Goal: Book appointment/travel/reservation

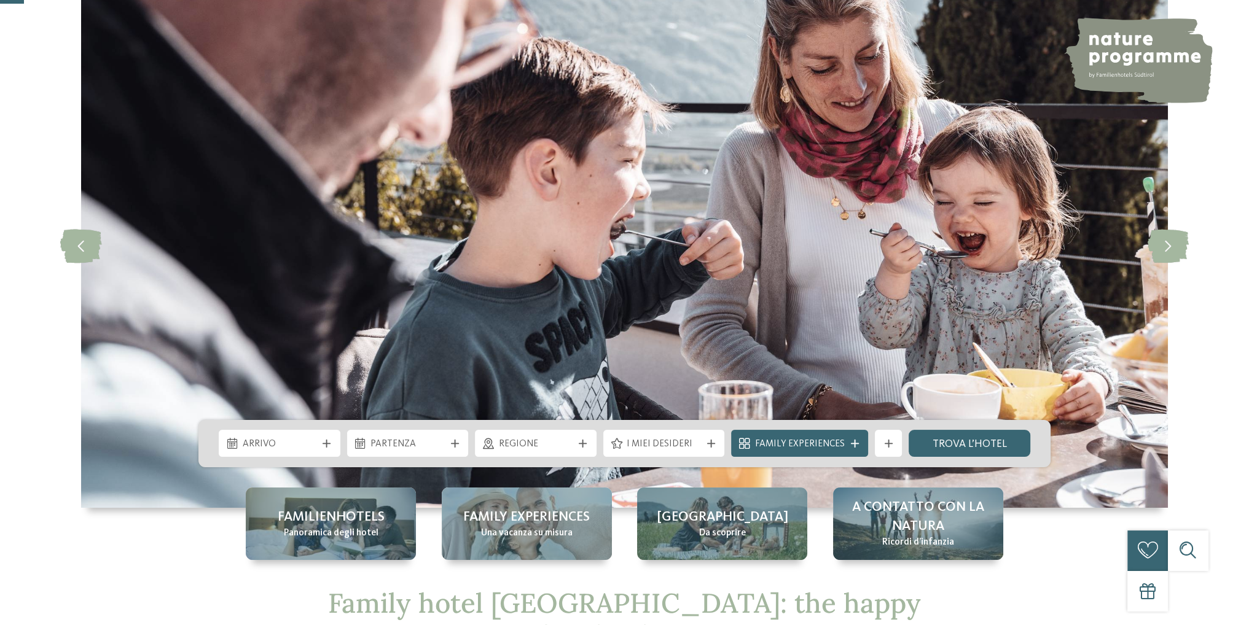
scroll to position [184, 0]
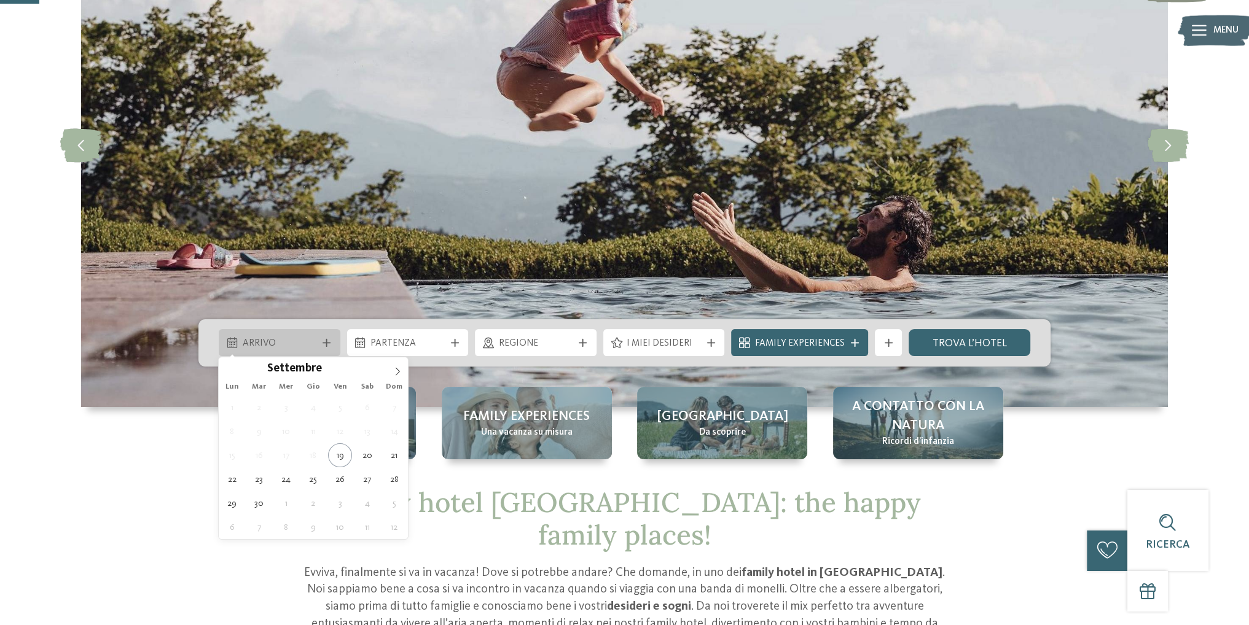
click at [304, 338] on span "Arrivo" at bounding box center [280, 344] width 74 height 14
click at [403, 362] on span at bounding box center [397, 368] width 21 height 21
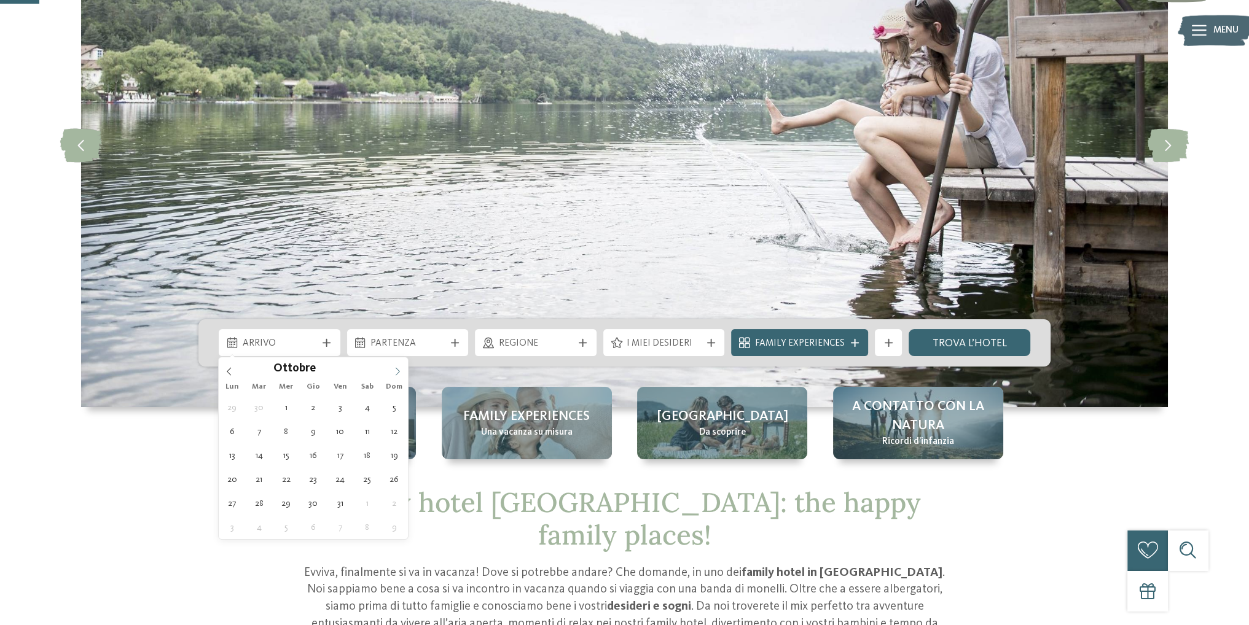
click at [403, 362] on span at bounding box center [397, 368] width 21 height 21
type div "[DATE]"
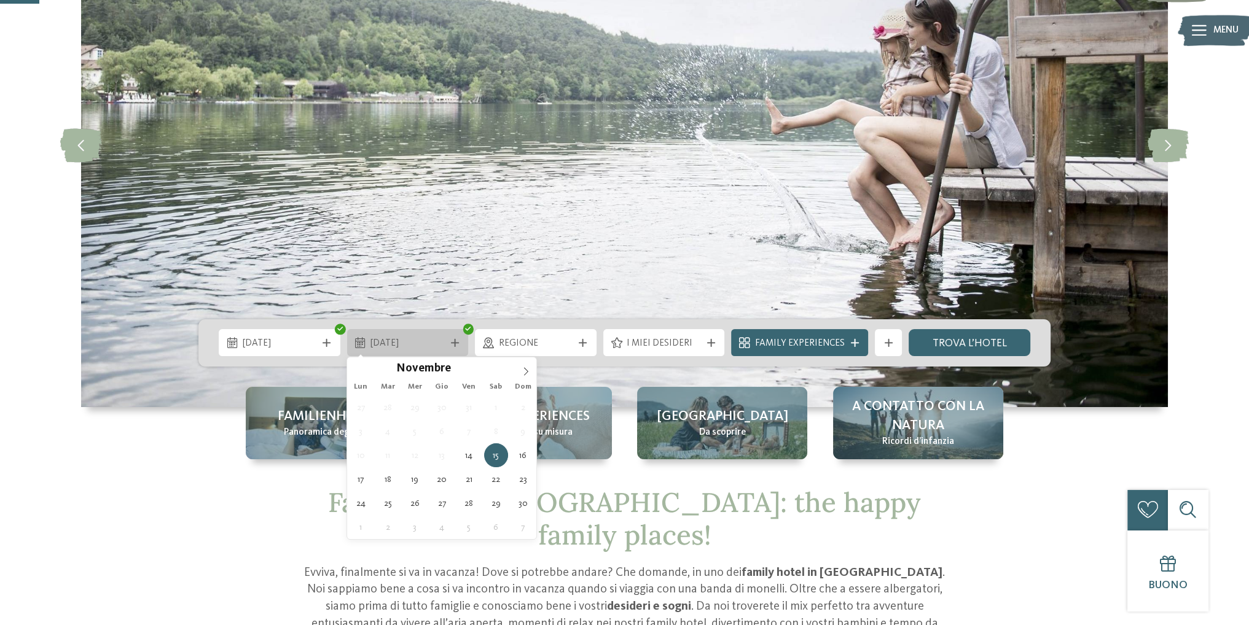
click at [453, 339] on icon at bounding box center [455, 343] width 8 height 8
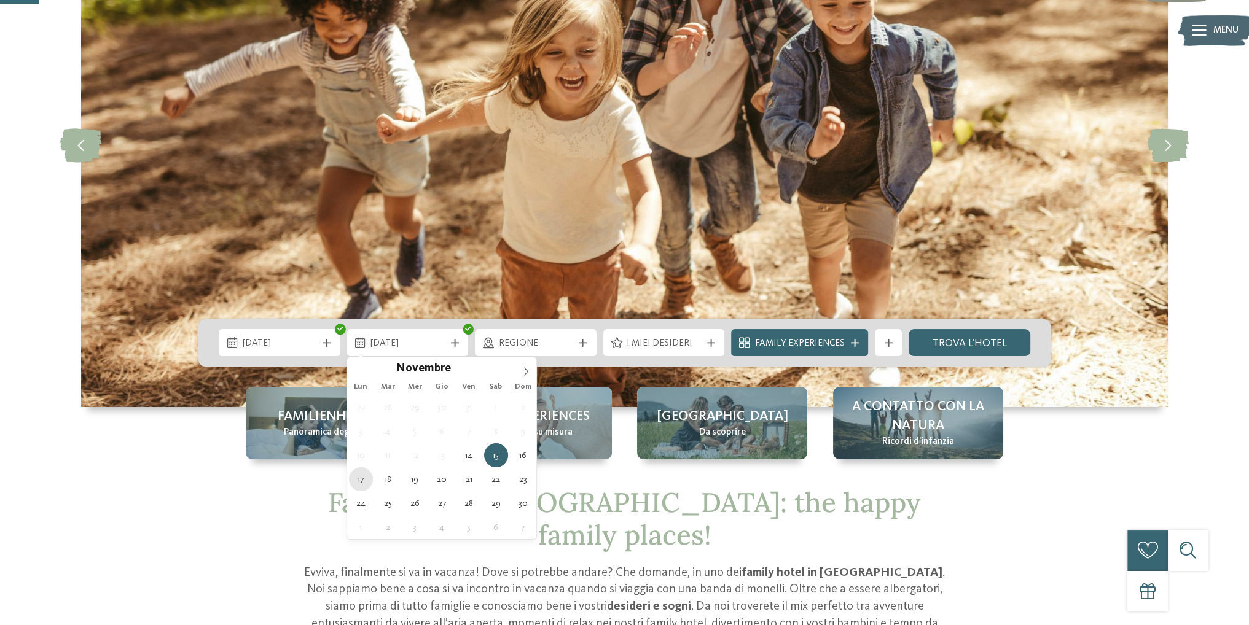
type div "[DATE]"
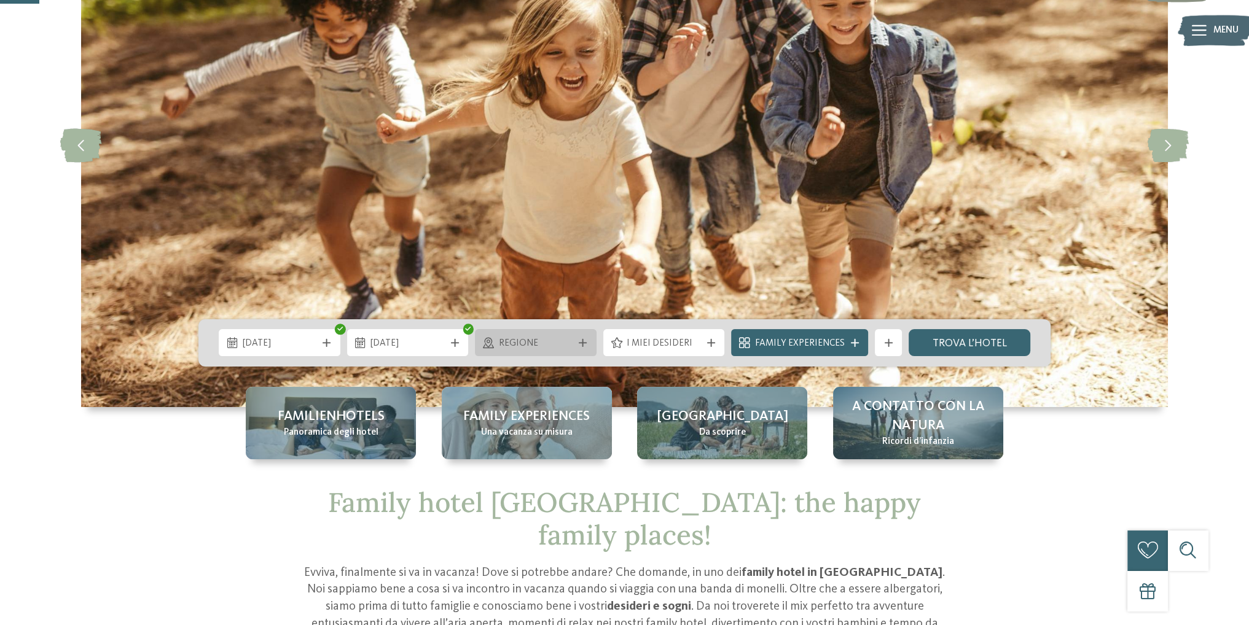
click at [586, 351] on div "Regione" at bounding box center [536, 342] width 122 height 27
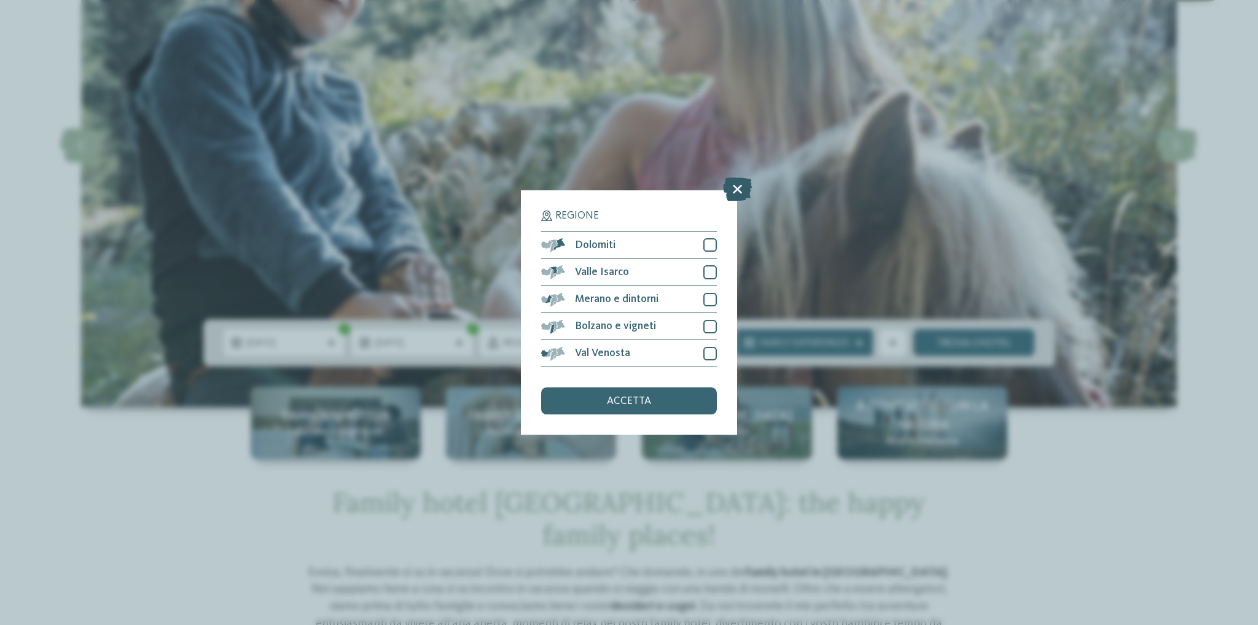
click at [732, 189] on icon at bounding box center [737, 189] width 29 height 23
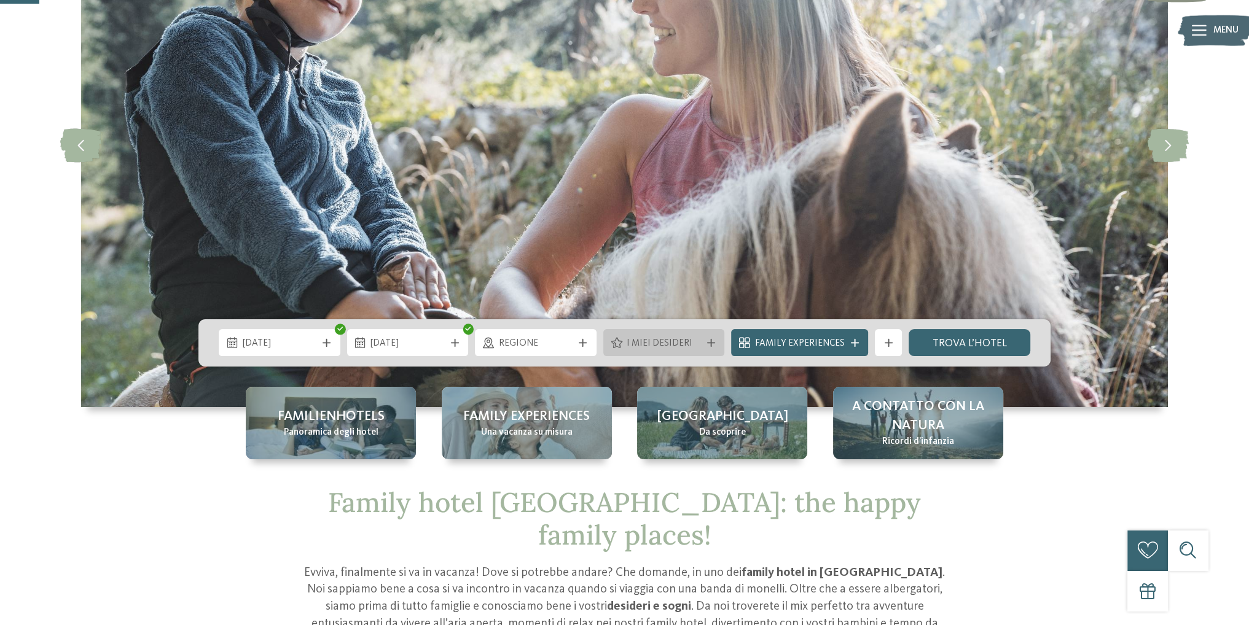
click at [710, 330] on div "I miei desideri" at bounding box center [664, 342] width 122 height 27
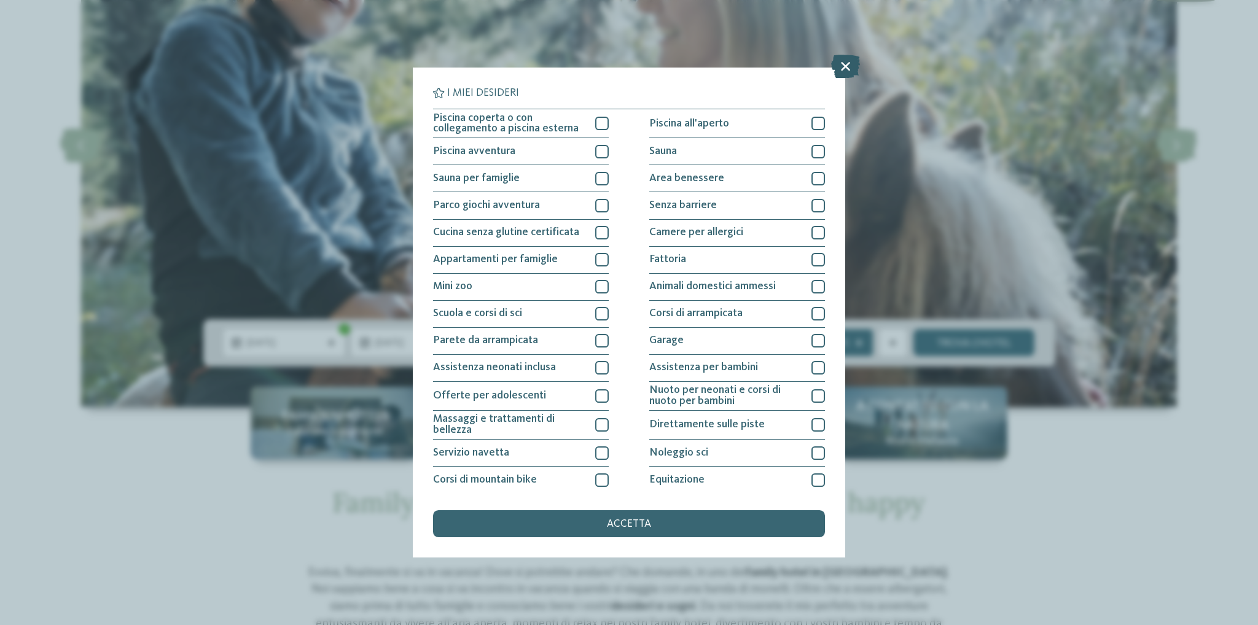
click at [850, 59] on icon at bounding box center [845, 66] width 29 height 23
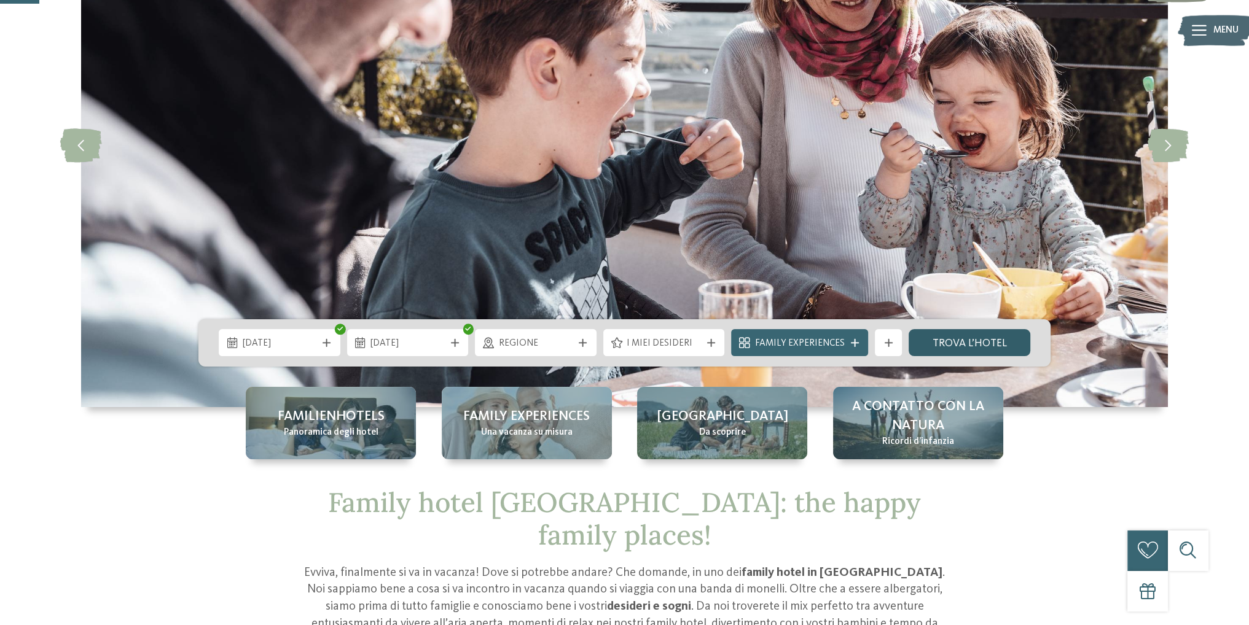
click at [998, 345] on link "trova l’hotel" at bounding box center [970, 342] width 122 height 27
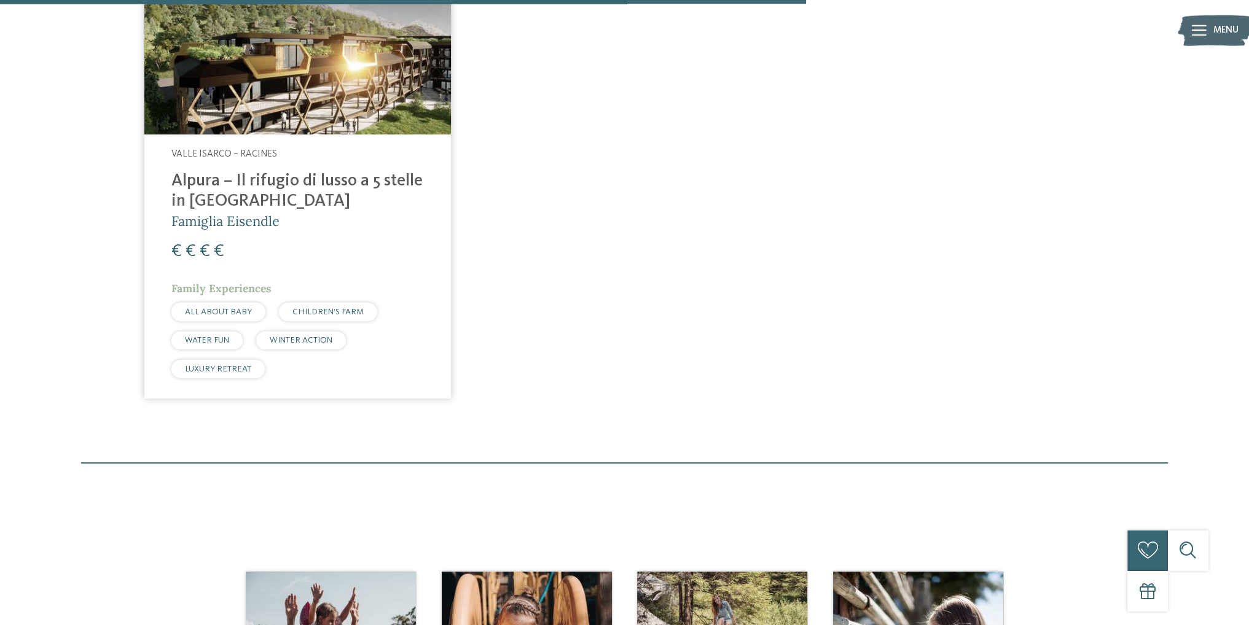
scroll to position [1003, 0]
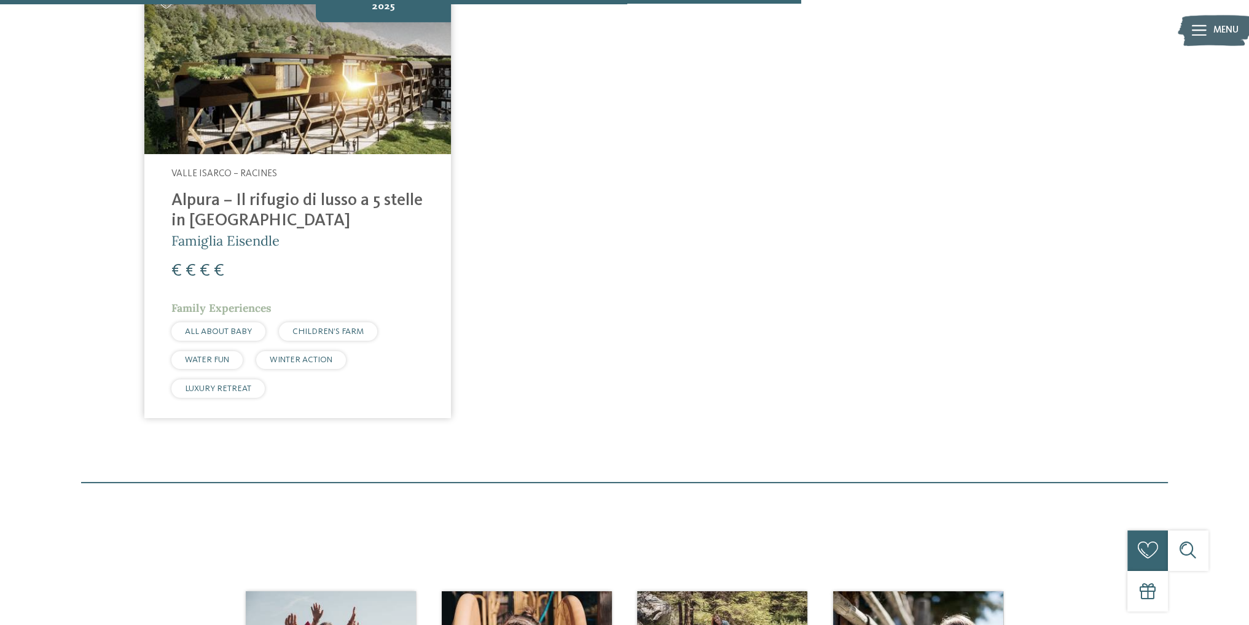
click at [310, 82] on img at bounding box center [297, 68] width 307 height 173
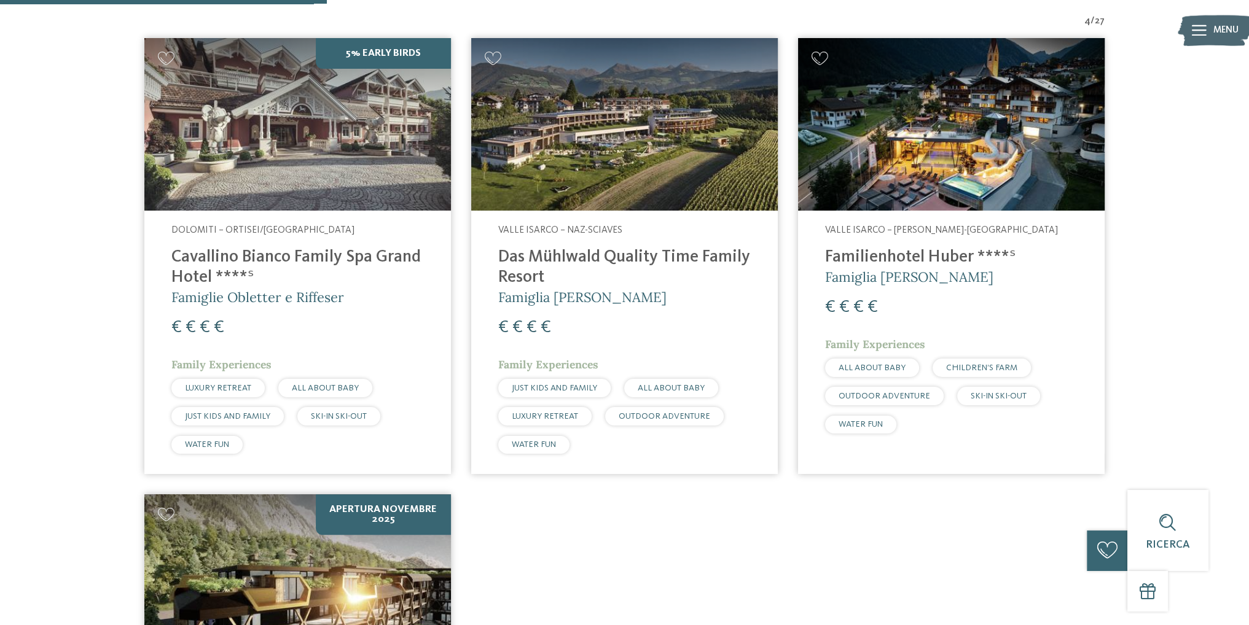
scroll to position [388, 0]
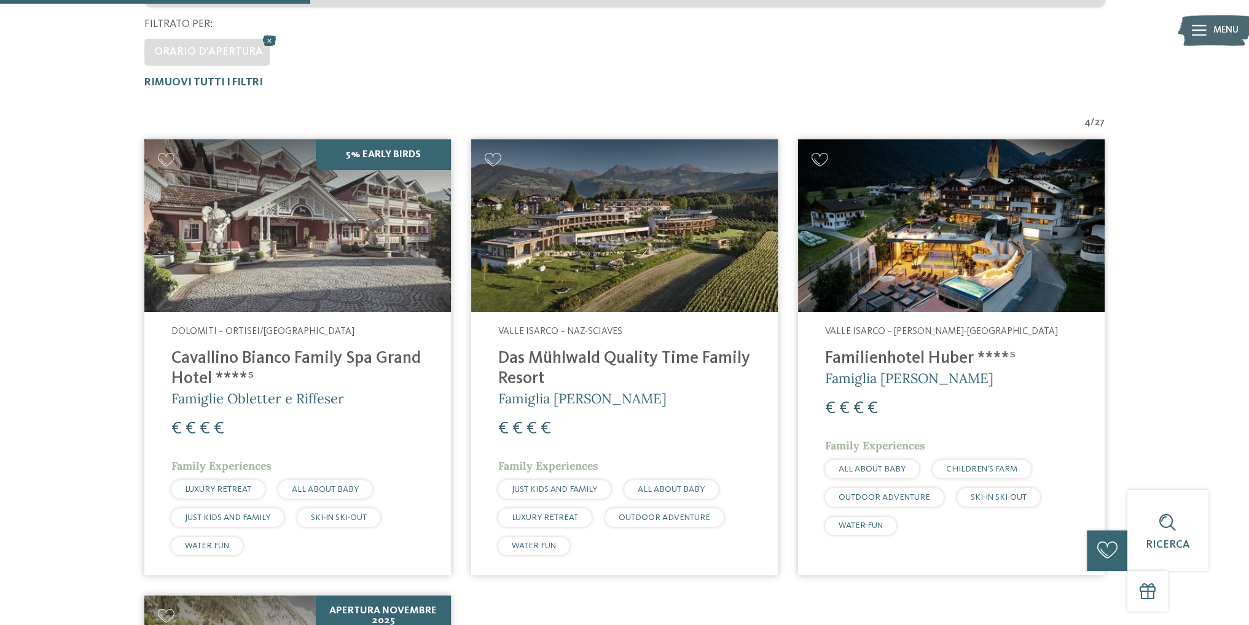
click at [732, 259] on img at bounding box center [624, 225] width 307 height 173
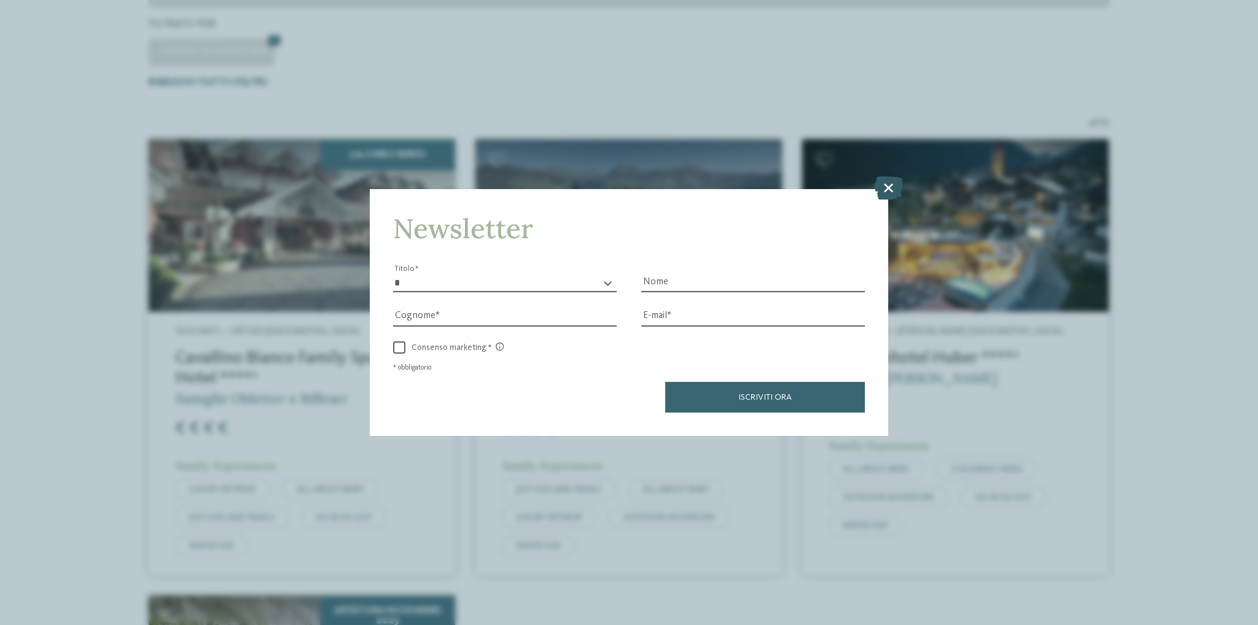
click at [894, 189] on icon at bounding box center [888, 187] width 29 height 23
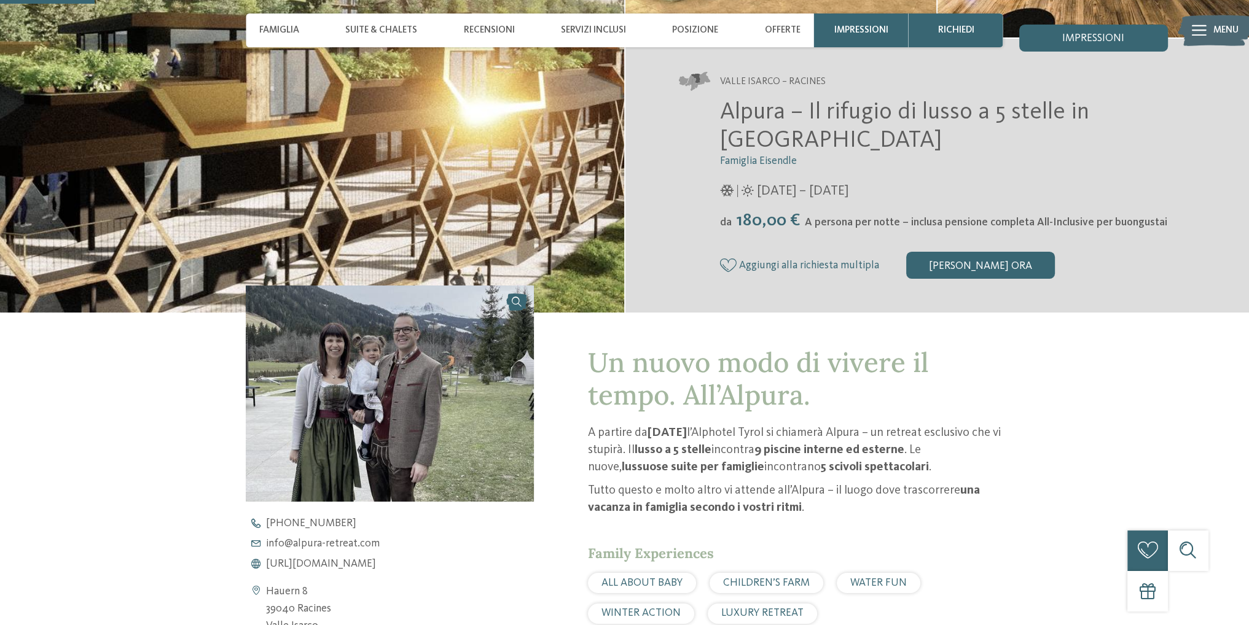
scroll to position [307, 0]
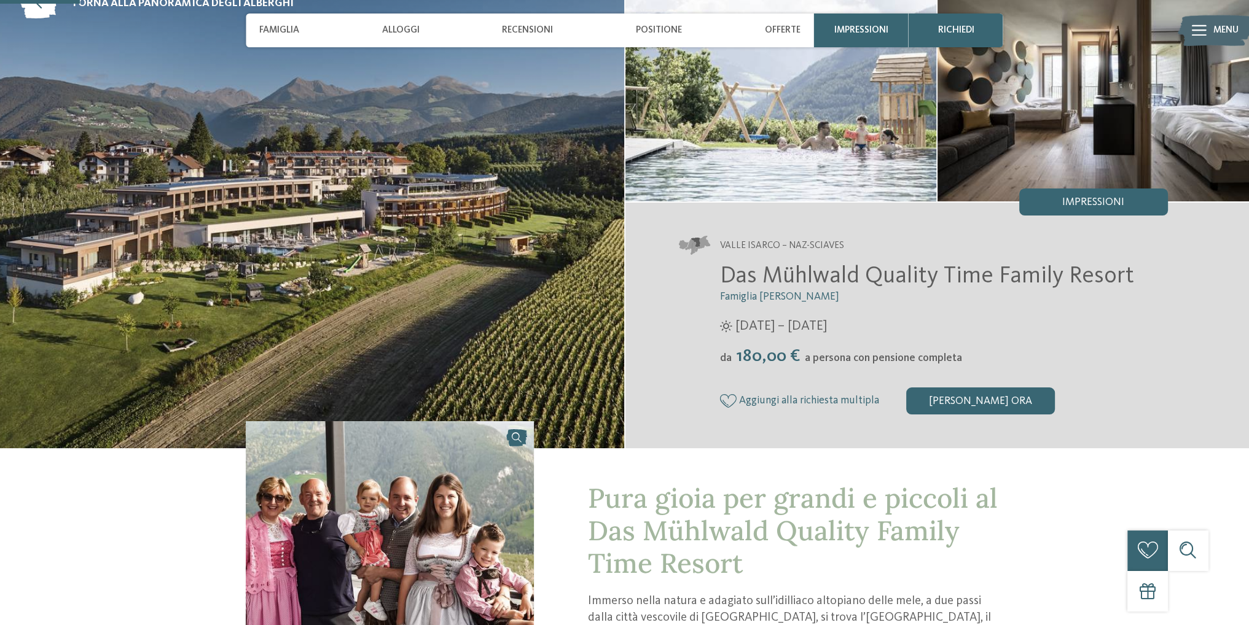
scroll to position [307, 0]
